Goal: Information Seeking & Learning: Learn about a topic

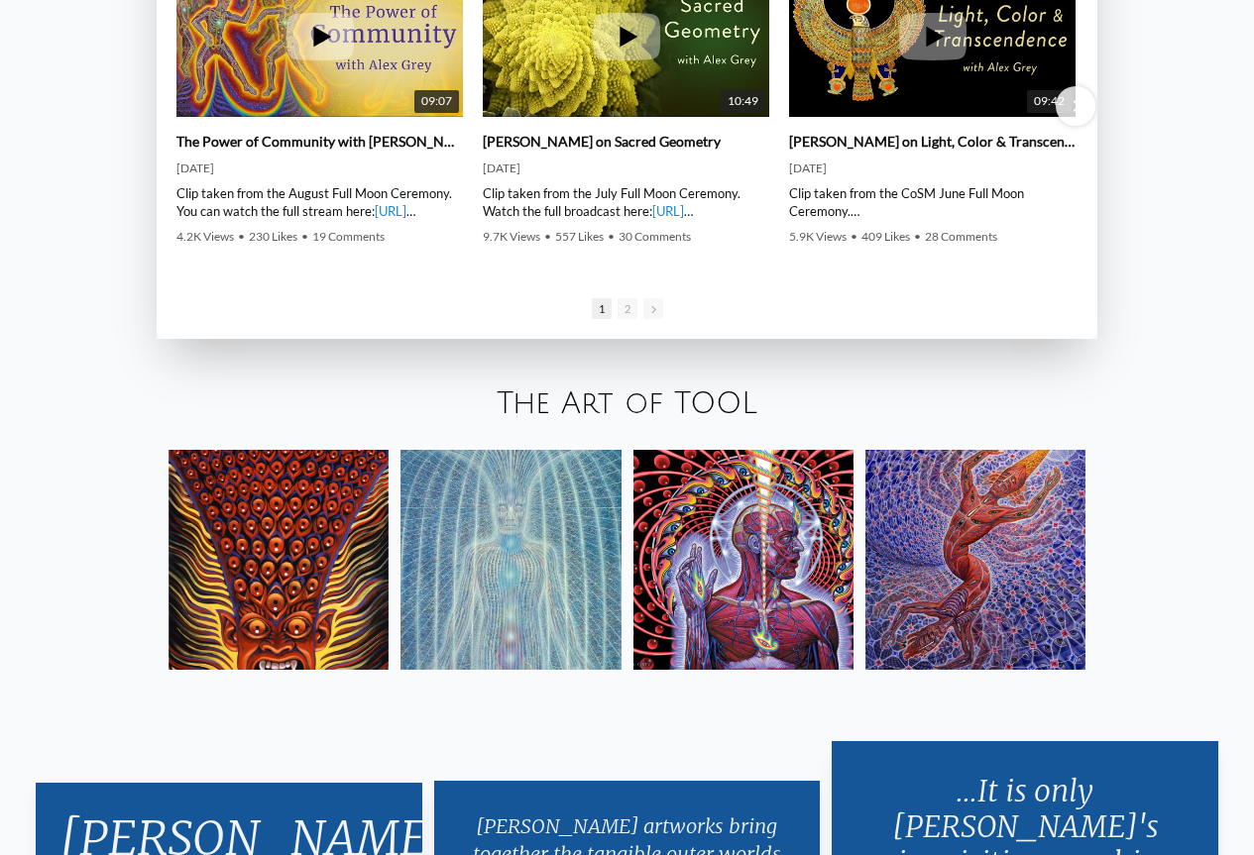
scroll to position [3271, 0]
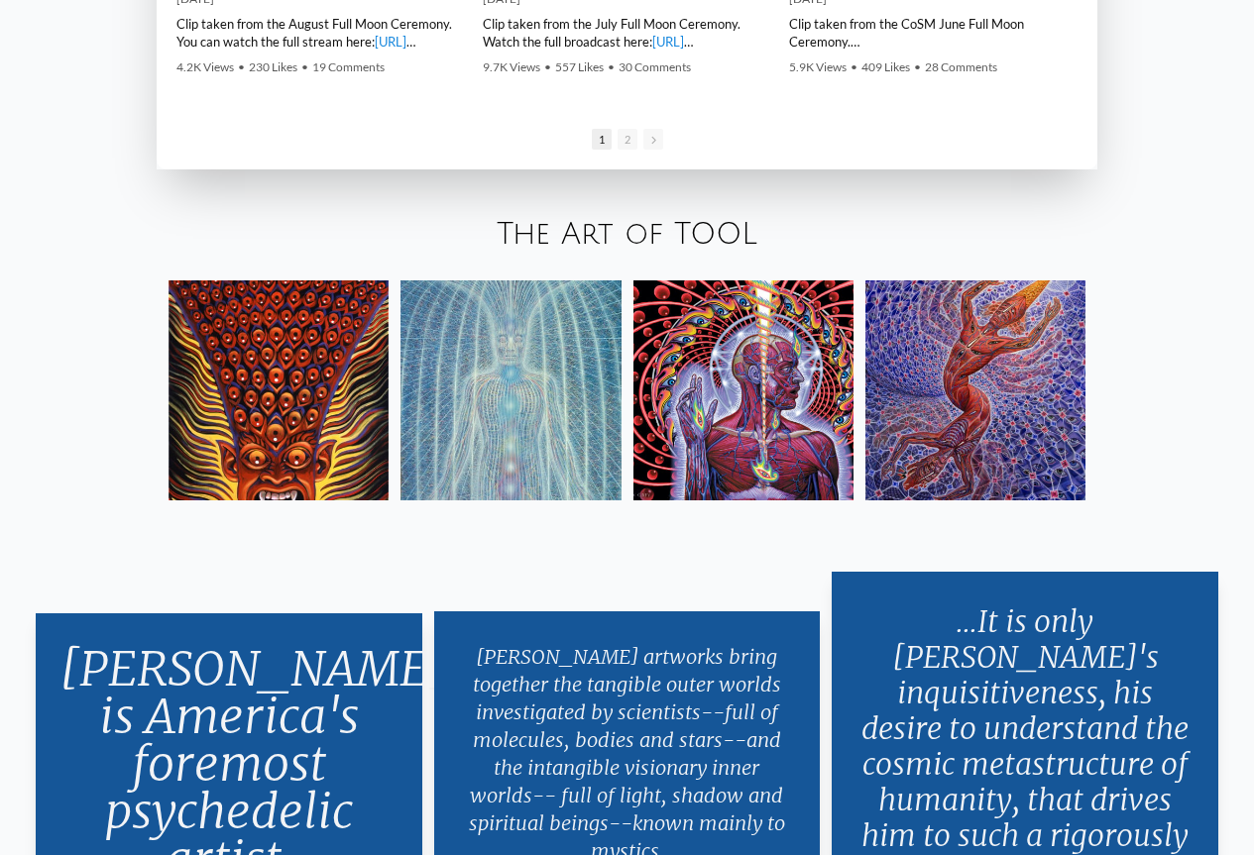
click at [268, 417] on img at bounding box center [278, 390] width 220 height 220
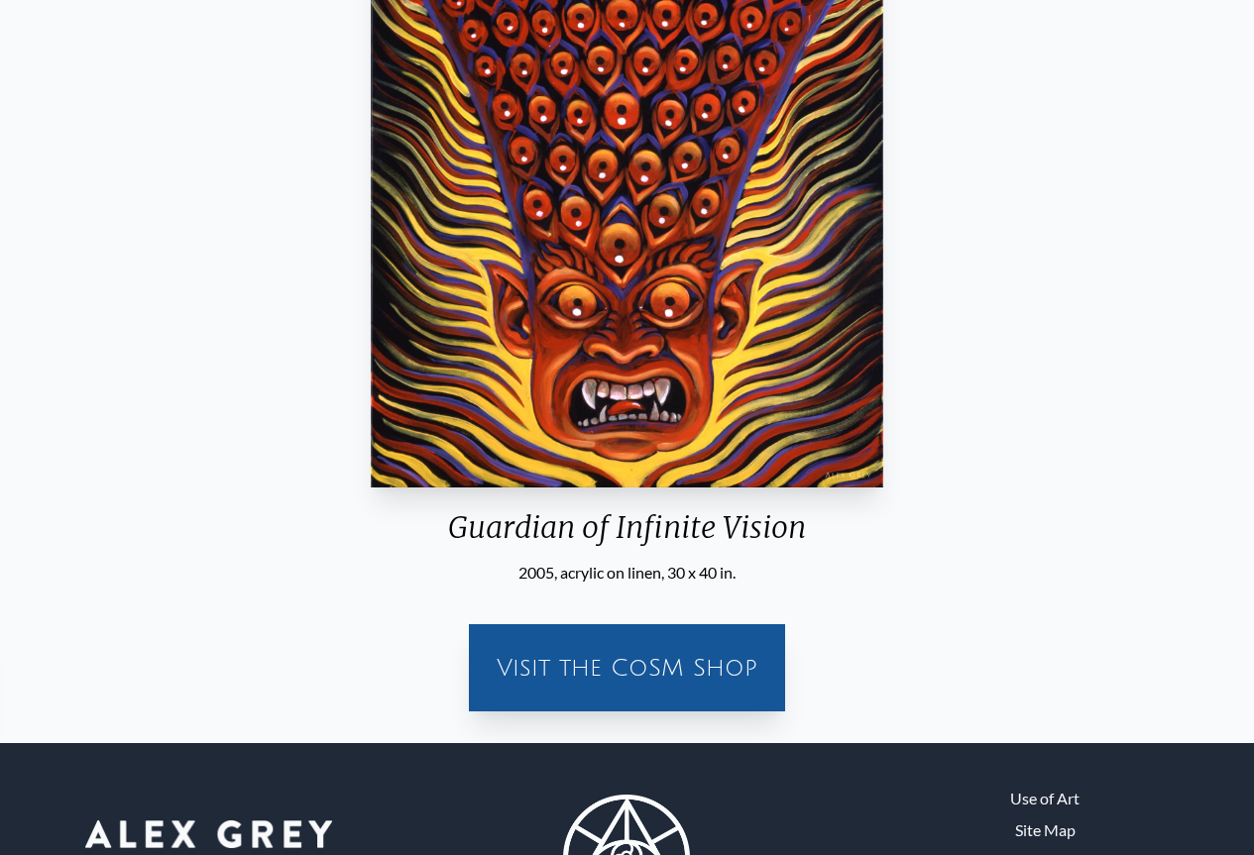
scroll to position [99, 0]
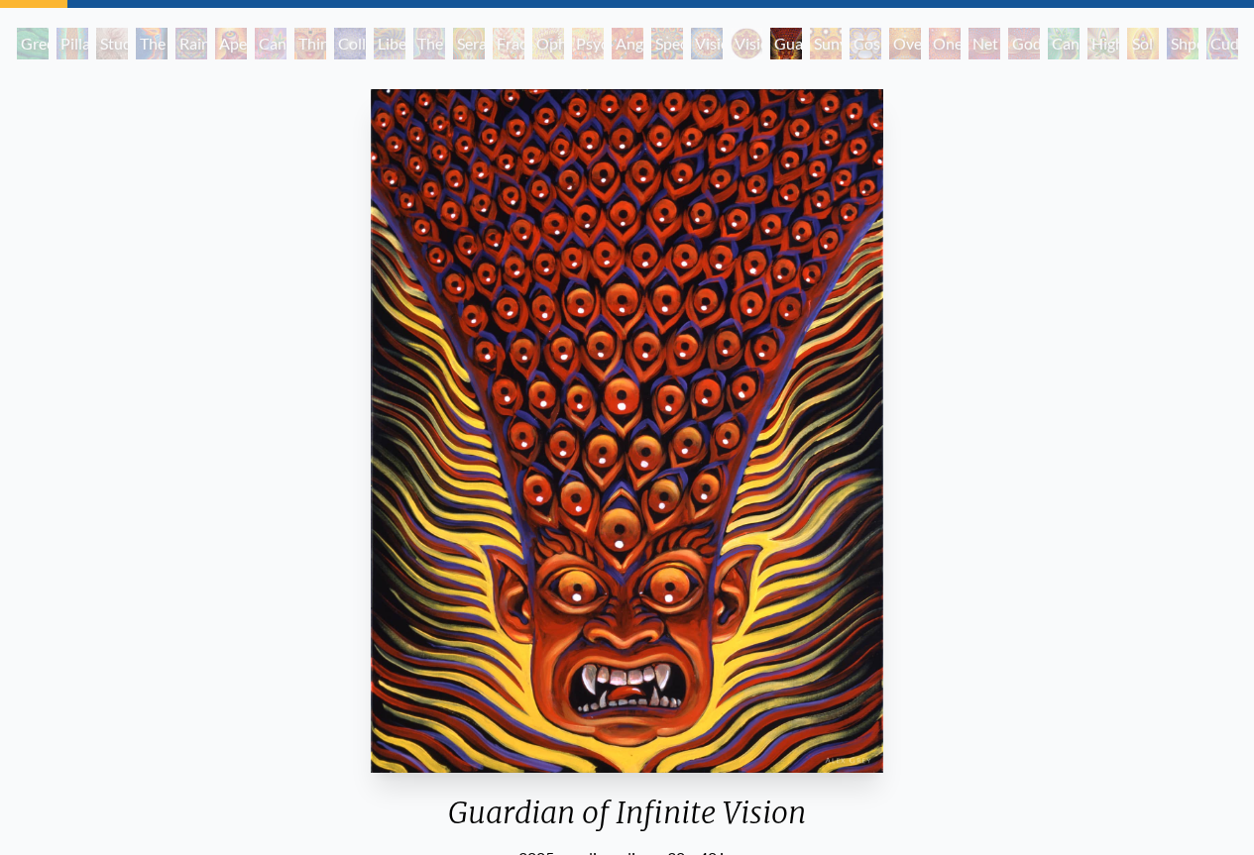
click at [626, 318] on img "20 / 31" at bounding box center [627, 431] width 512 height 684
click at [815, 50] on div "Sunyata" at bounding box center [826, 44] width 32 height 32
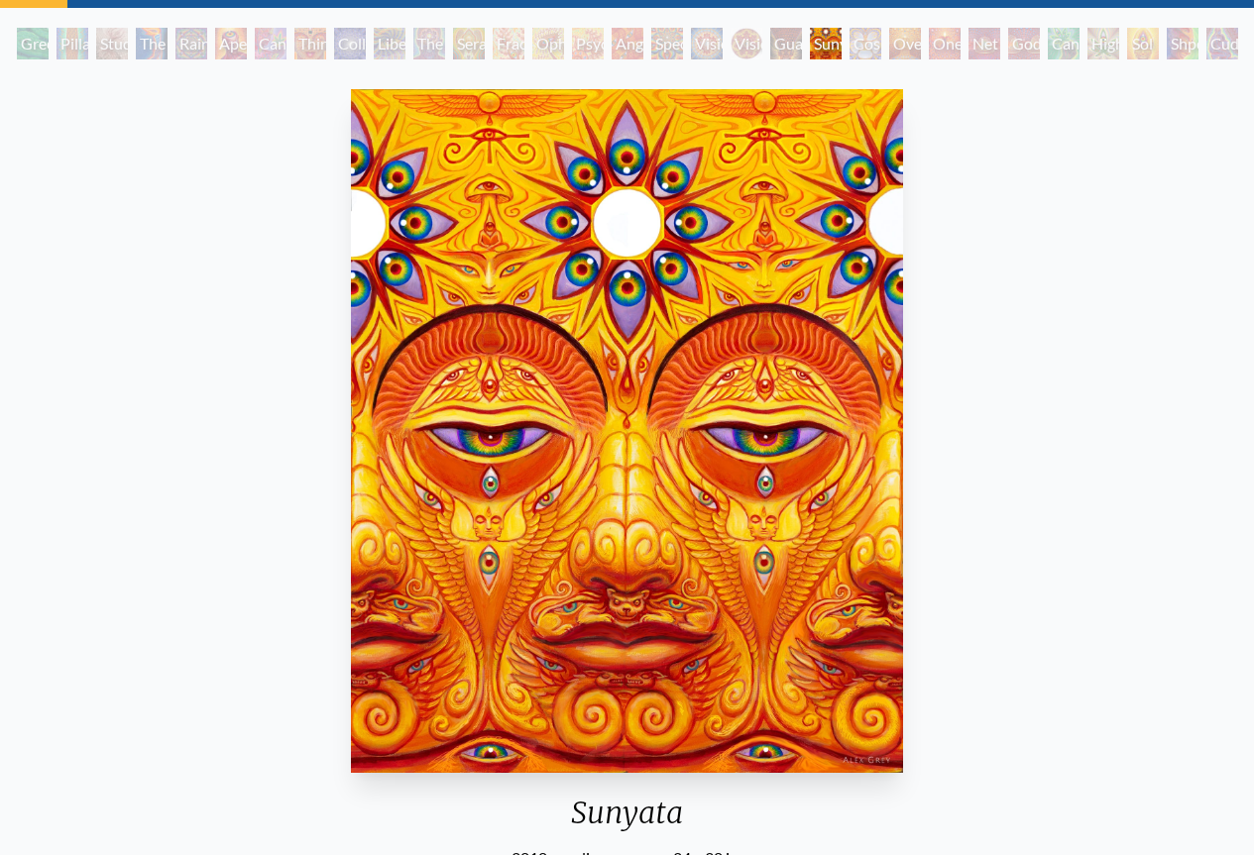
click at [858, 53] on div "Cosmic Elf" at bounding box center [865, 44] width 32 height 32
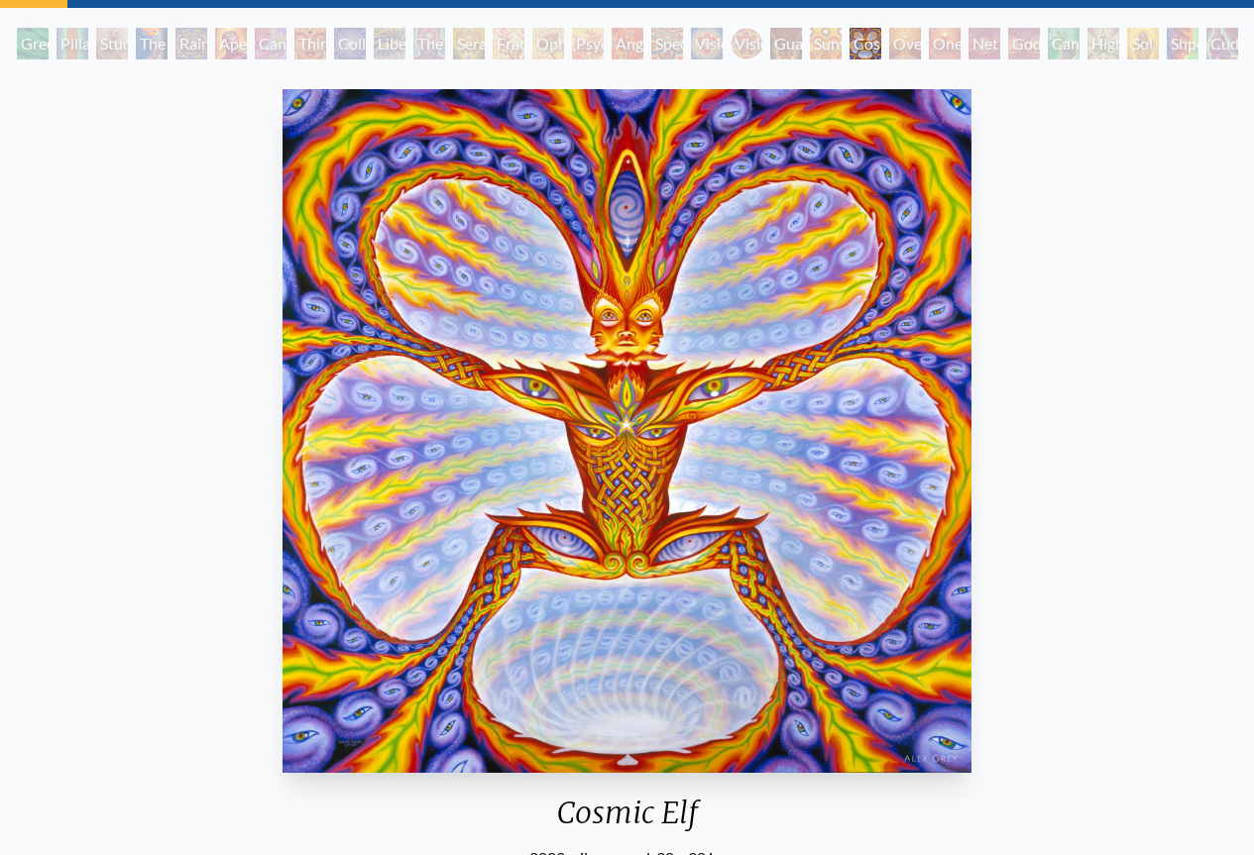
click at [947, 51] on div "One" at bounding box center [945, 44] width 32 height 32
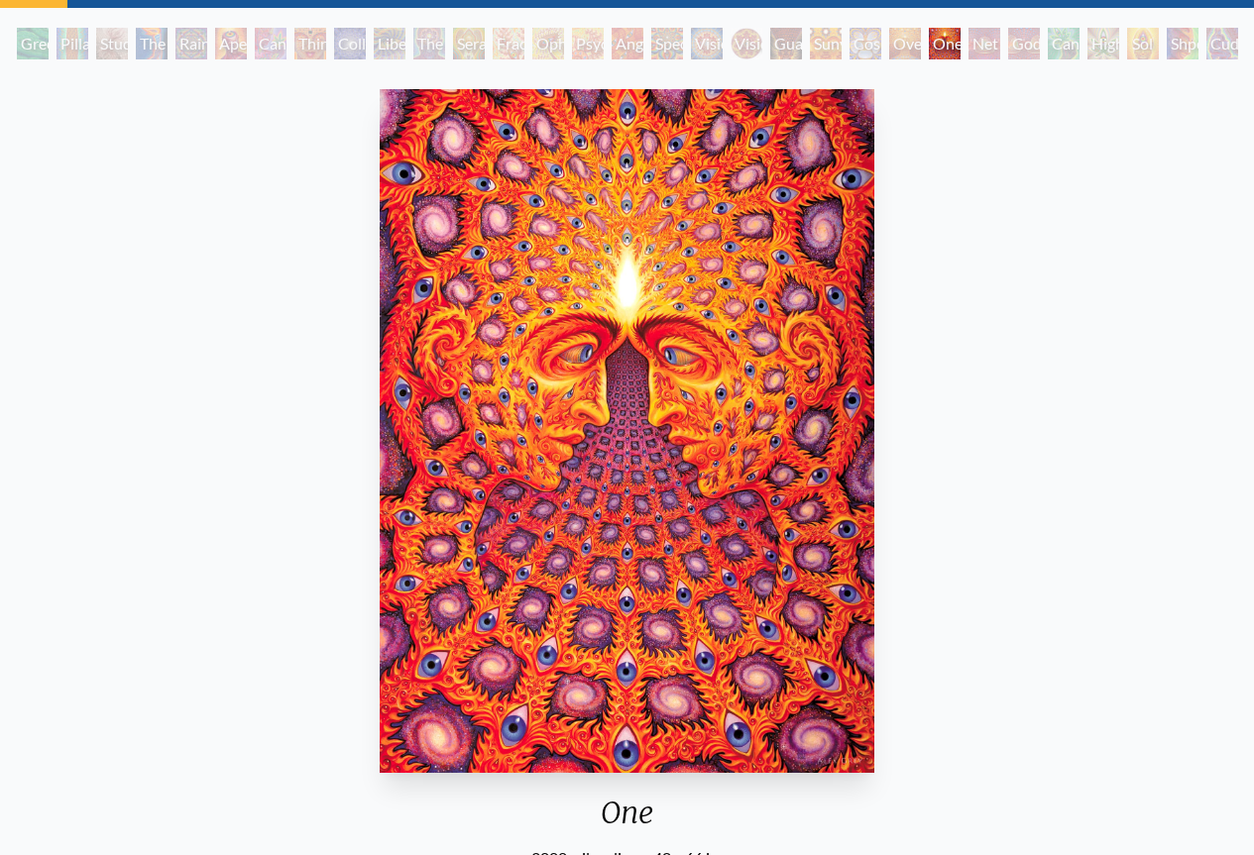
click at [1000, 56] on div "Net of Being" at bounding box center [984, 44] width 32 height 32
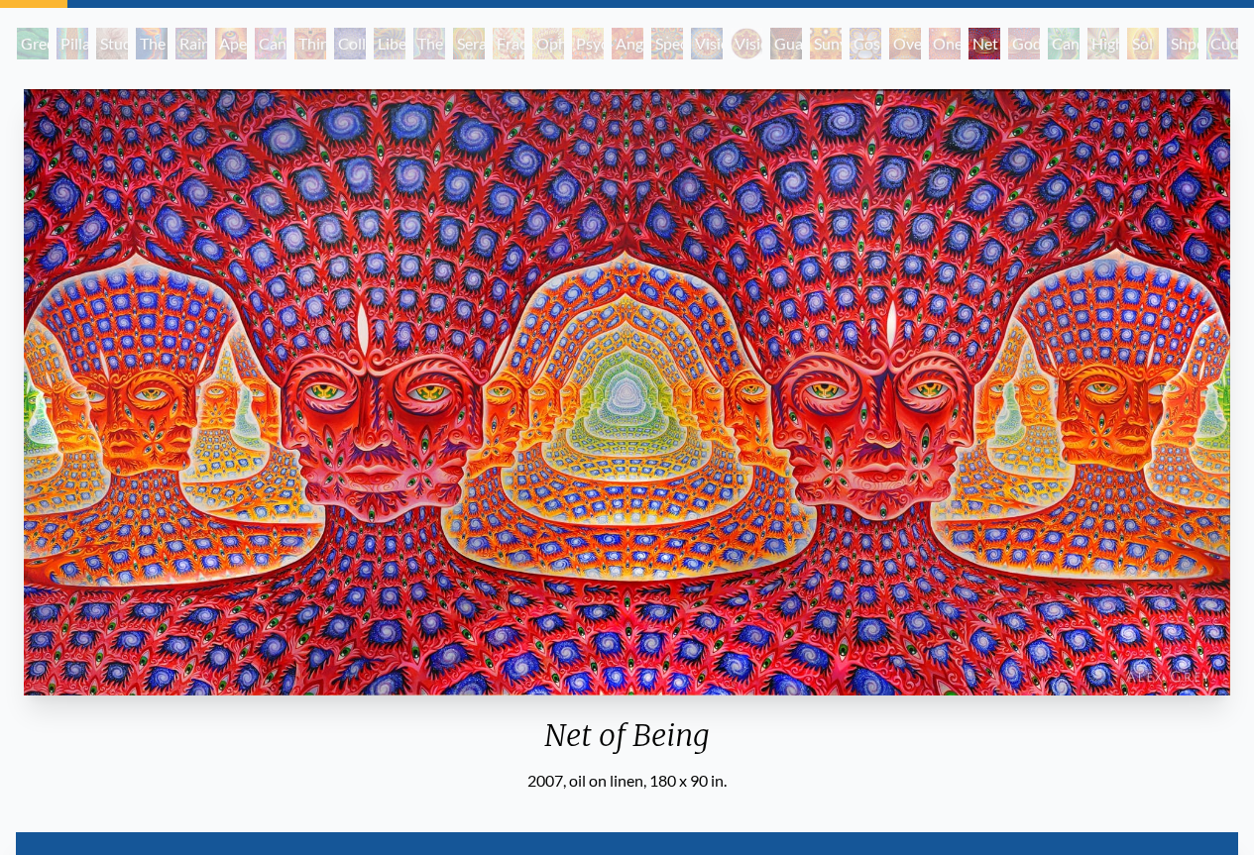
click at [1018, 42] on div "Godself" at bounding box center [1024, 44] width 32 height 32
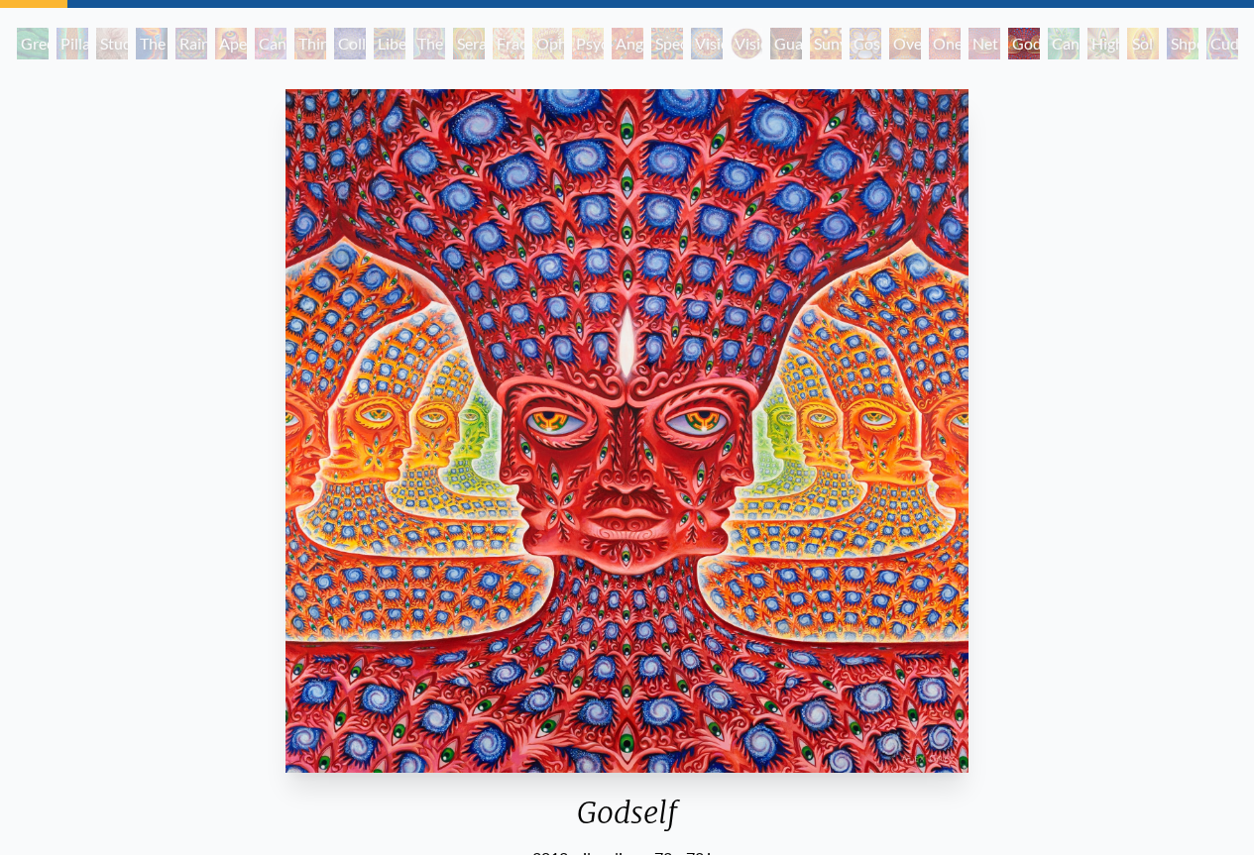
click at [1101, 42] on div "Higher Vision" at bounding box center [1103, 44] width 32 height 32
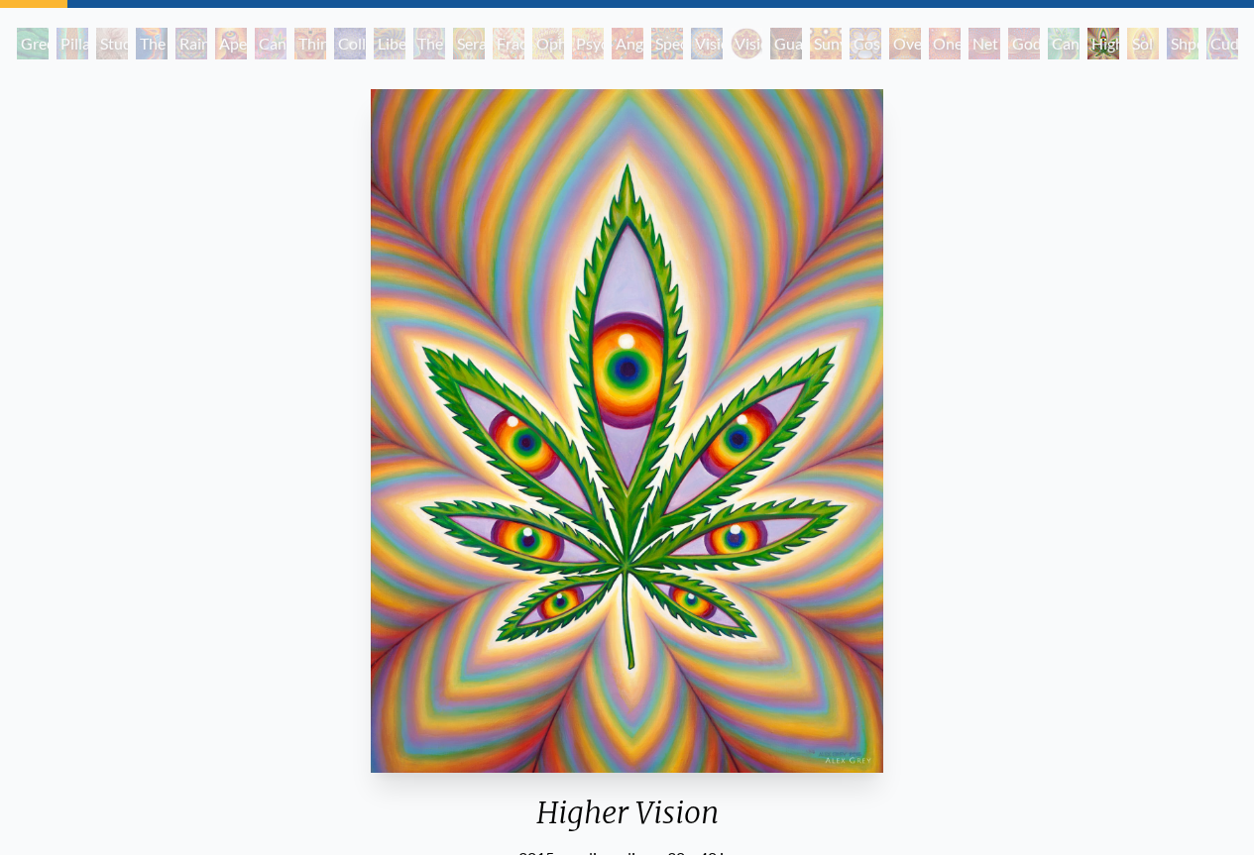
click at [1216, 45] on div "Cuddle" at bounding box center [1222, 44] width 32 height 32
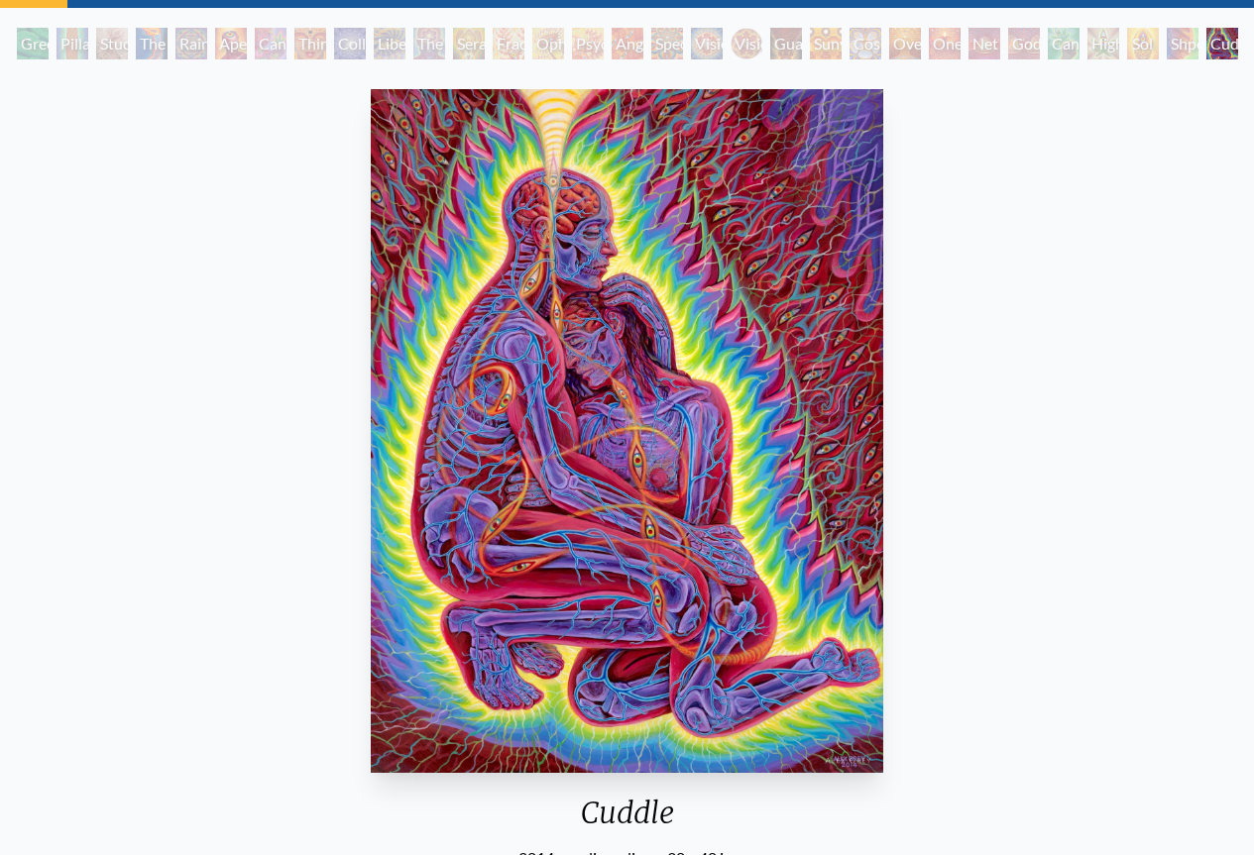
click at [1227, 49] on div "Green Hand Pillar of Awareness Study for the Great Turn The Torch Rainbow Eye R…" at bounding box center [627, 47] width 1229 height 38
click at [1091, 14] on div "Home · Art · Fire & Eyes Anatomical Drawings" at bounding box center [627, 496] width 1254 height 1064
click at [1101, 46] on div "Higher Vision" at bounding box center [1103, 44] width 32 height 32
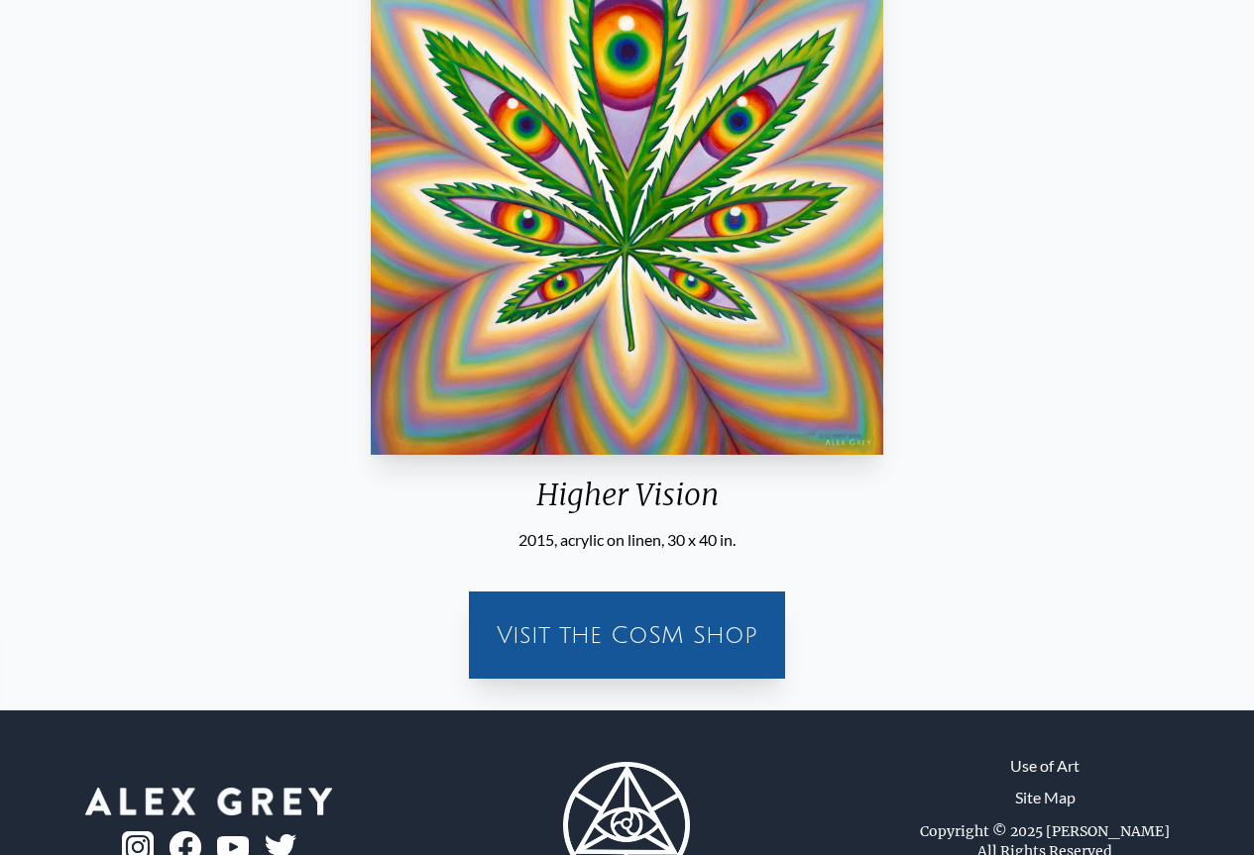
scroll to position [502, 0]
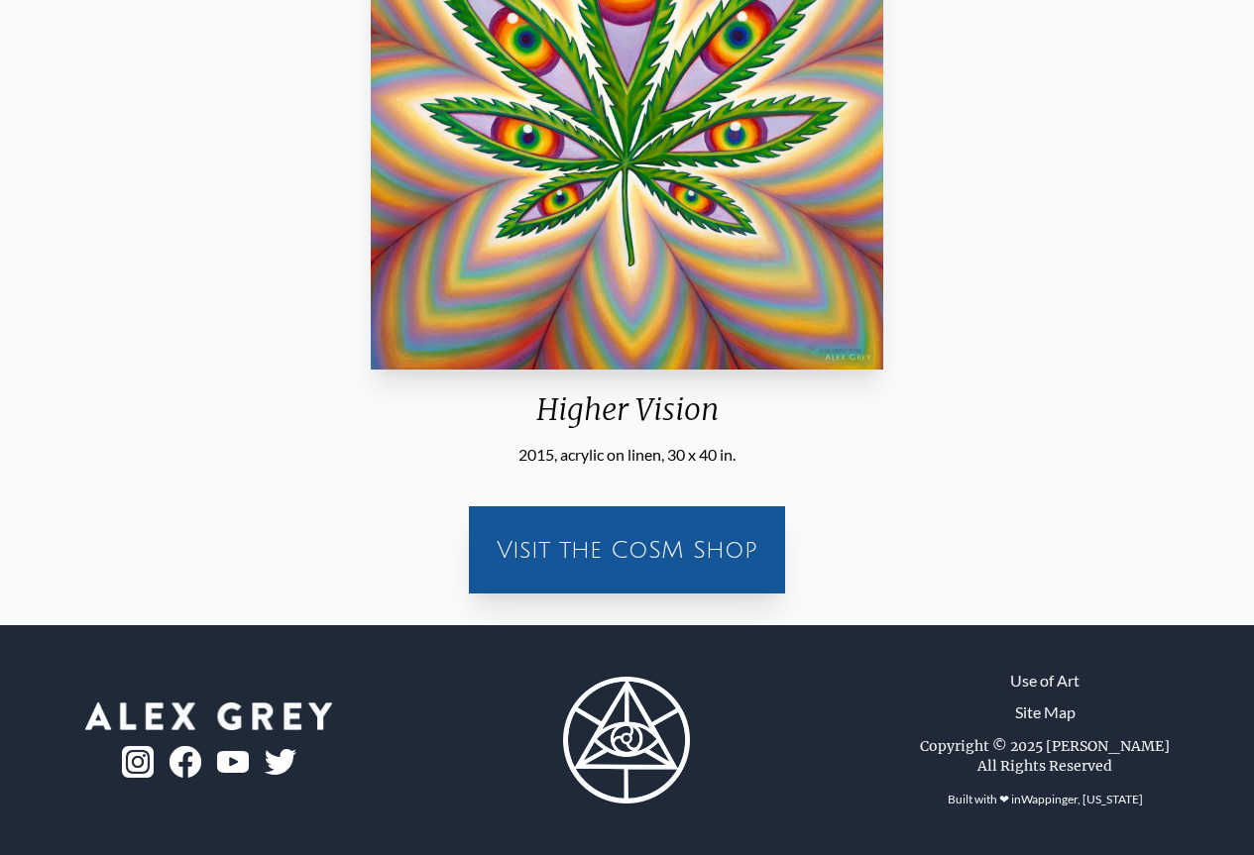
click at [551, 546] on div "Visit the CoSM Shop" at bounding box center [627, 549] width 292 height 63
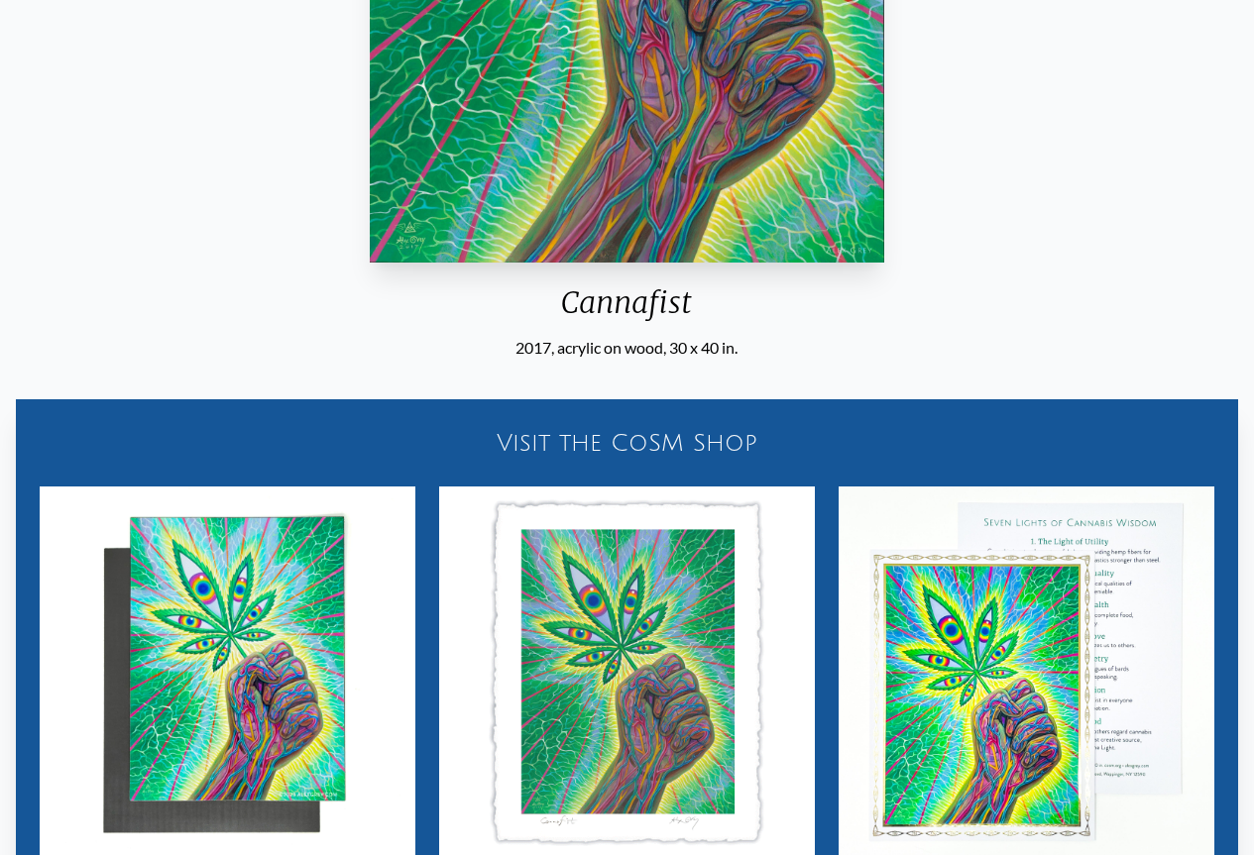
scroll to position [899, 0]
